Goal: Task Accomplishment & Management: Complete application form

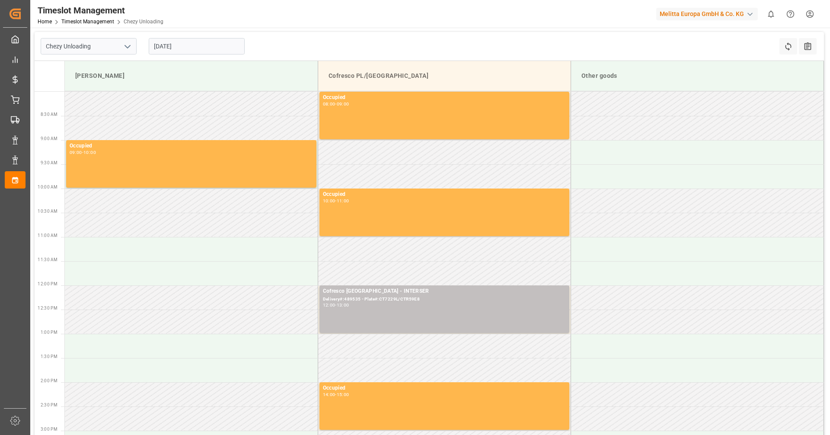
click at [182, 40] on input "18-09-2025" at bounding box center [197, 46] width 96 height 16
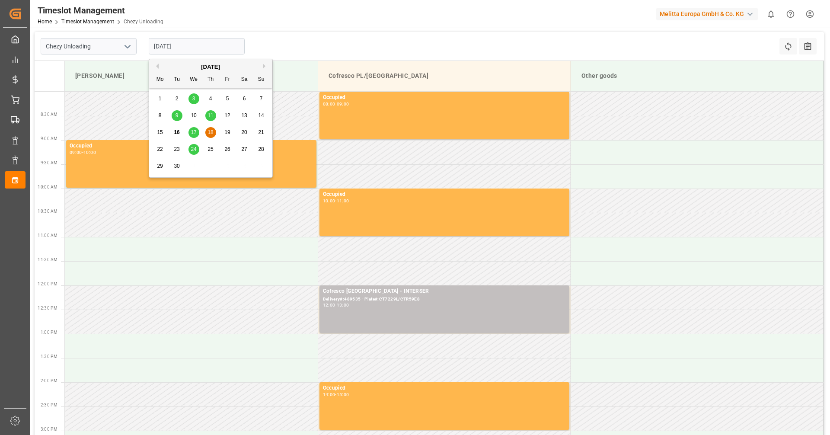
click at [211, 134] on span "18" at bounding box center [210, 132] width 6 height 6
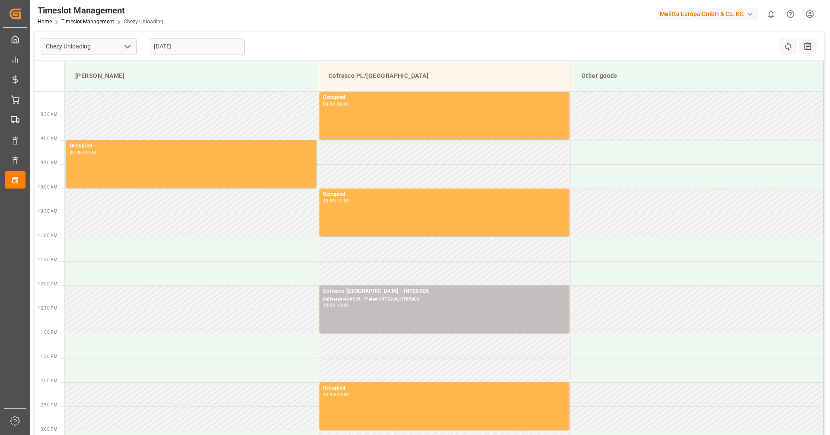
click at [187, 47] on input "18-09-2025" at bounding box center [197, 46] width 96 height 16
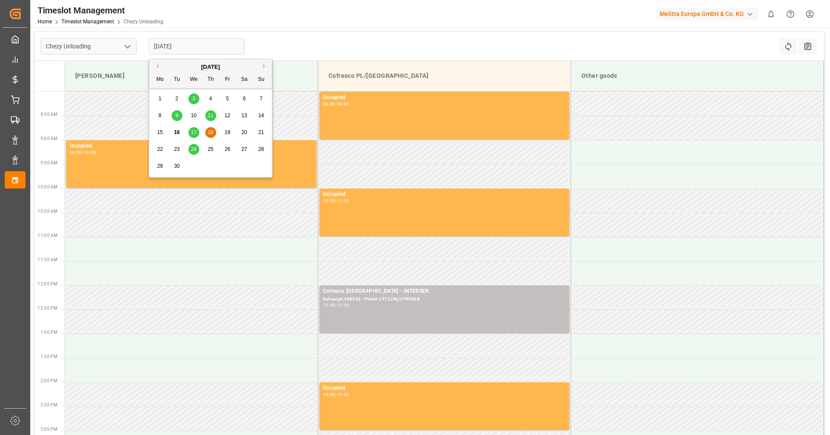
click at [196, 134] on span "17" at bounding box center [194, 132] width 6 height 6
type input "17-09-2025"
